Goal: Check status

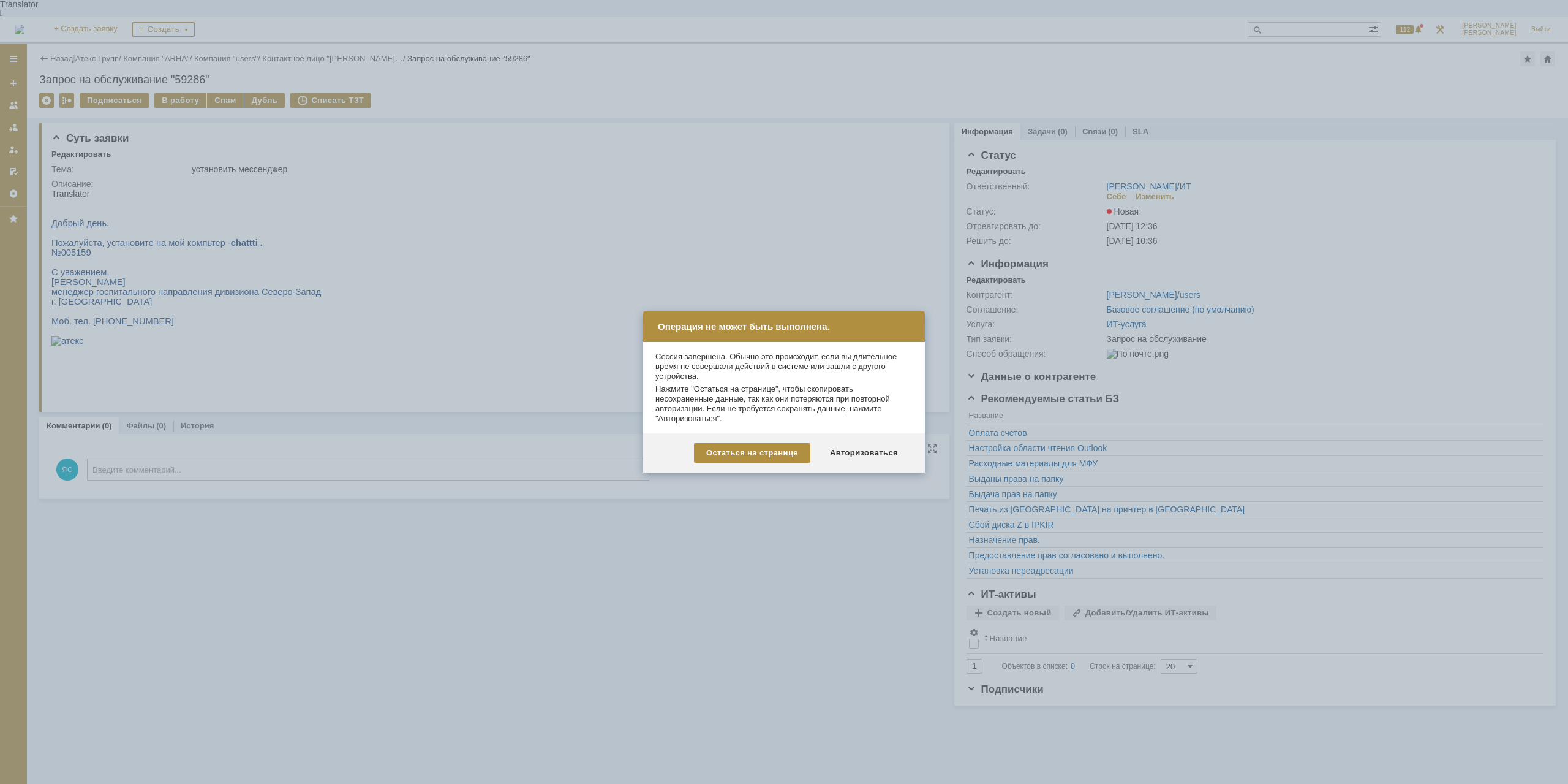
drag, startPoint x: 0, startPoint y: 0, endPoint x: 858, endPoint y: 452, distance: 969.8
click at [865, 452] on div "Авторизоваться" at bounding box center [864, 452] width 92 height 20
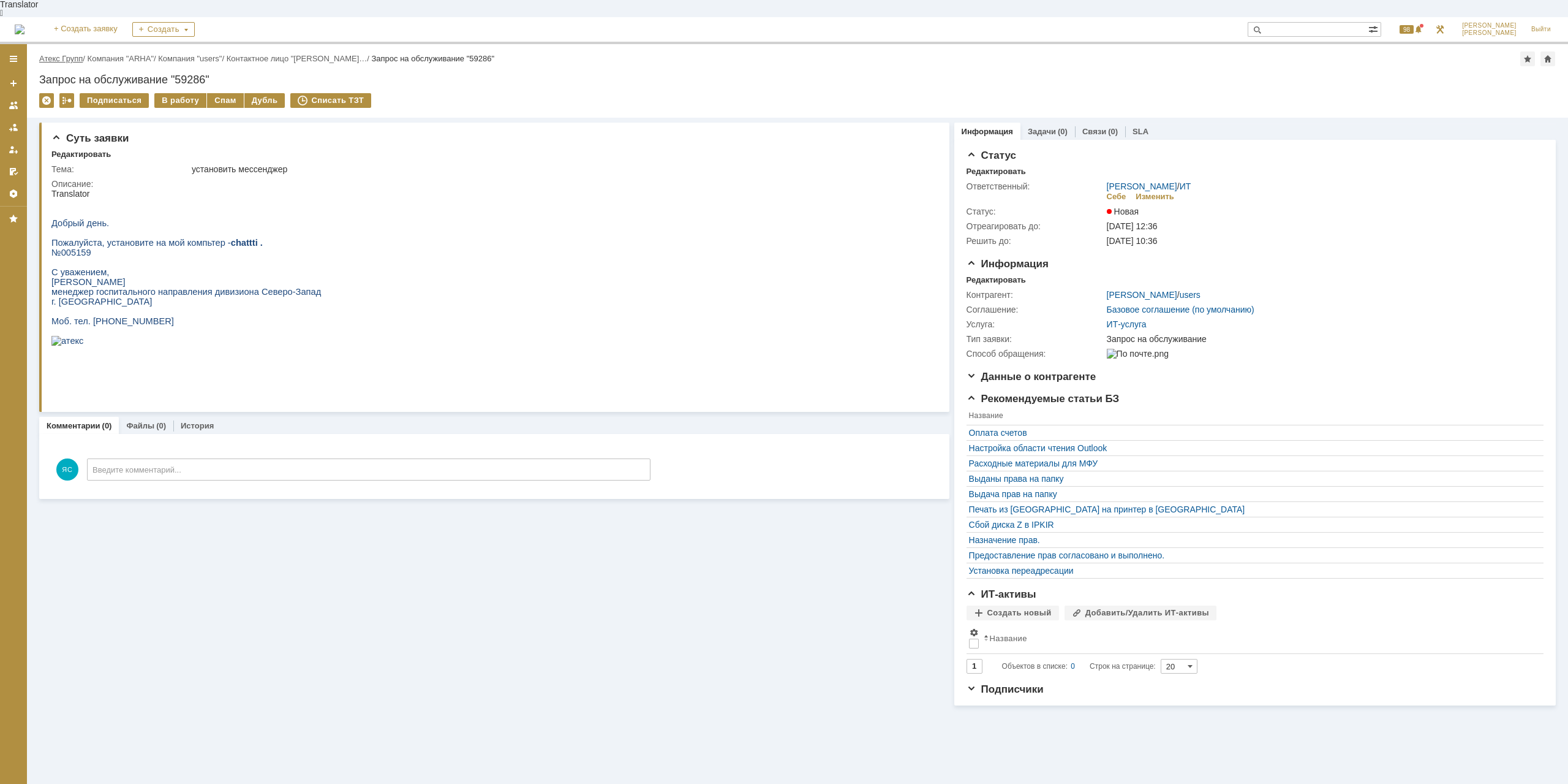
click at [48, 54] on link "Атекс Групп" at bounding box center [60, 59] width 44 height 10
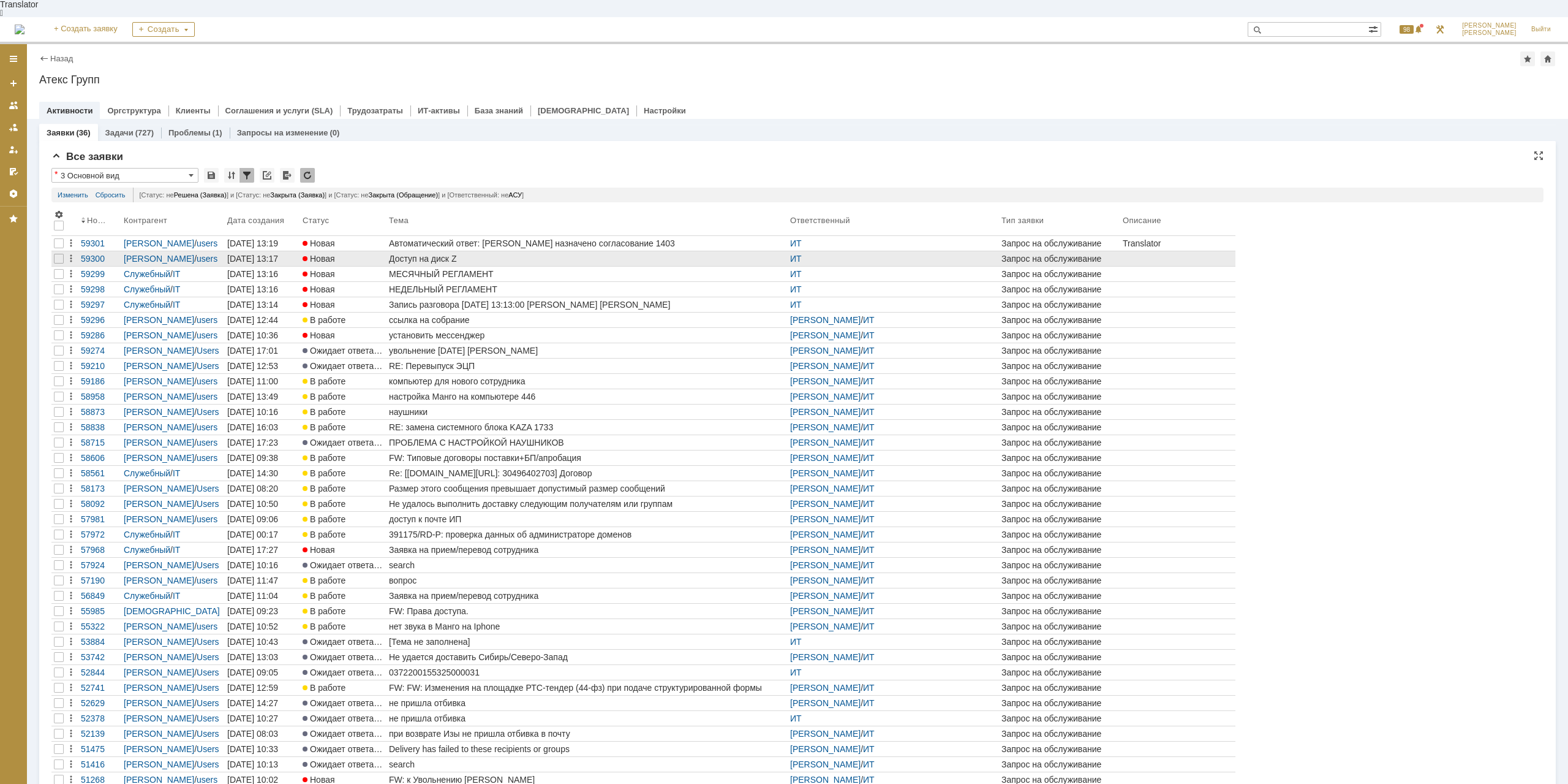
click at [451, 254] on div "Доступ на диск Z" at bounding box center [587, 258] width 397 height 10
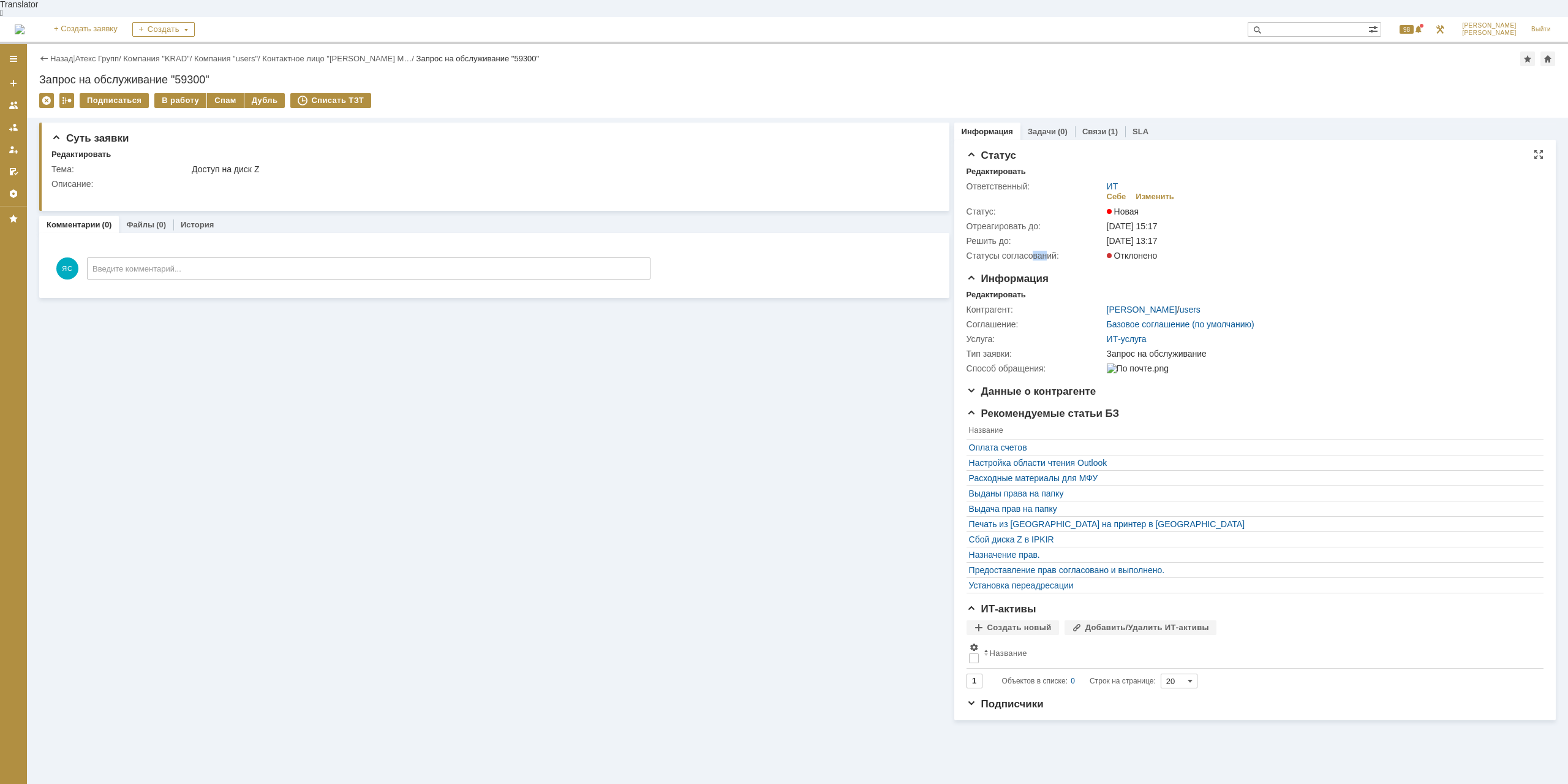
drag, startPoint x: 1032, startPoint y: 241, endPoint x: 1047, endPoint y: 241, distance: 15.0
click at [1047, 250] on div "Статусы согласований:" at bounding box center [1035, 255] width 137 height 10
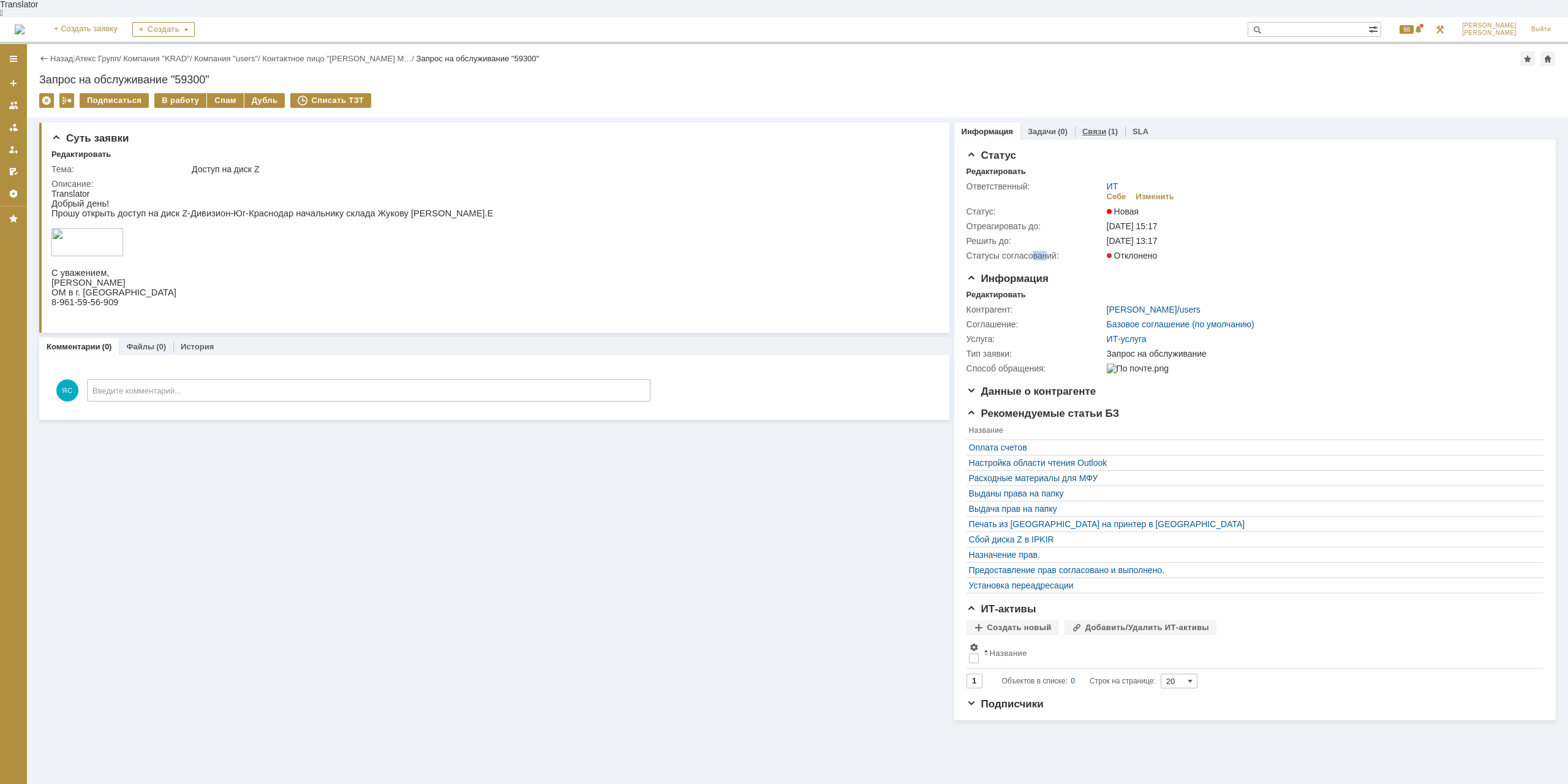
click at [1088, 127] on link "Связи" at bounding box center [1094, 132] width 24 height 10
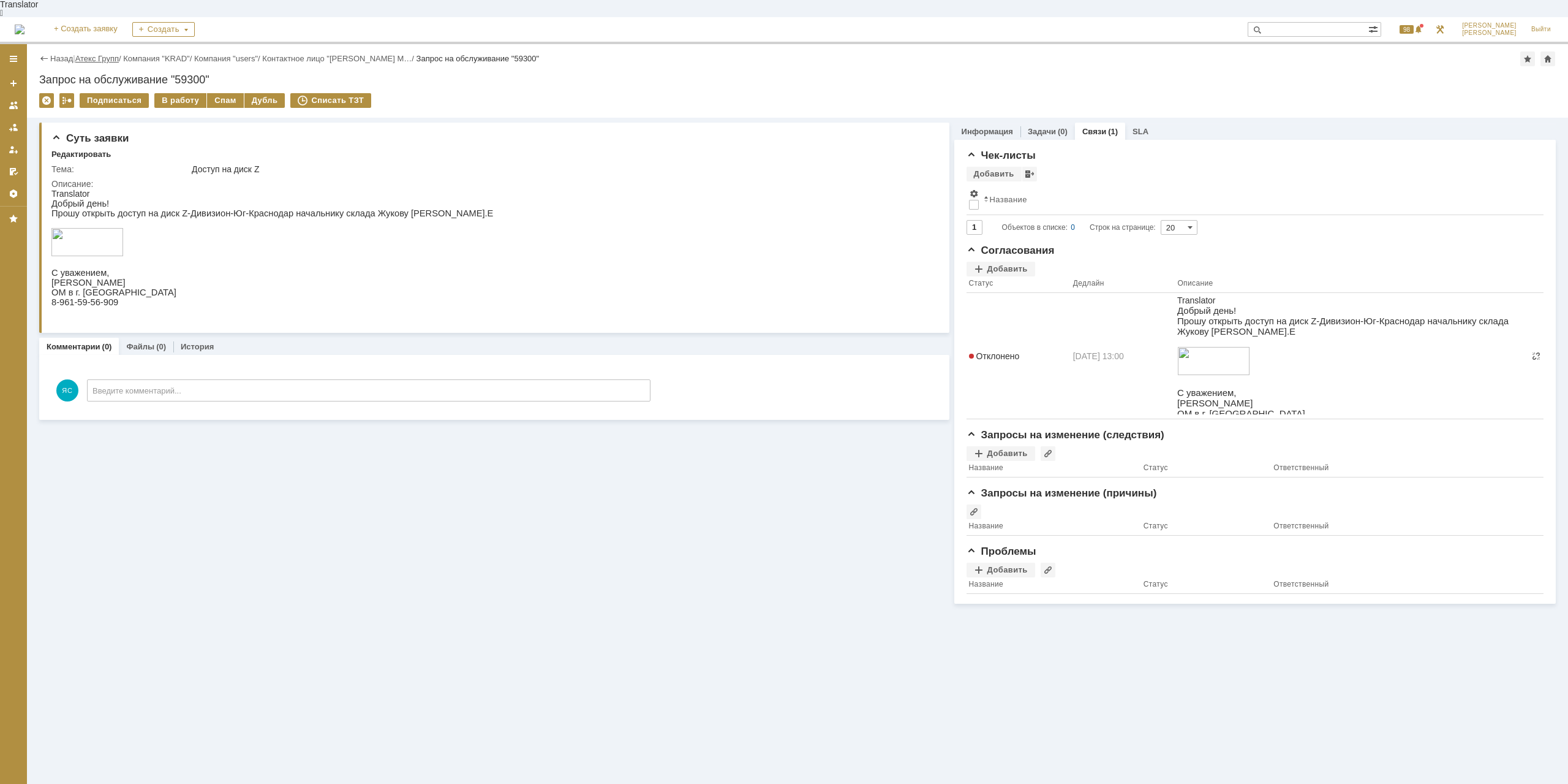
click at [107, 54] on link "Атекс Групп" at bounding box center [97, 59] width 44 height 10
